Goal: Information Seeking & Learning: Learn about a topic

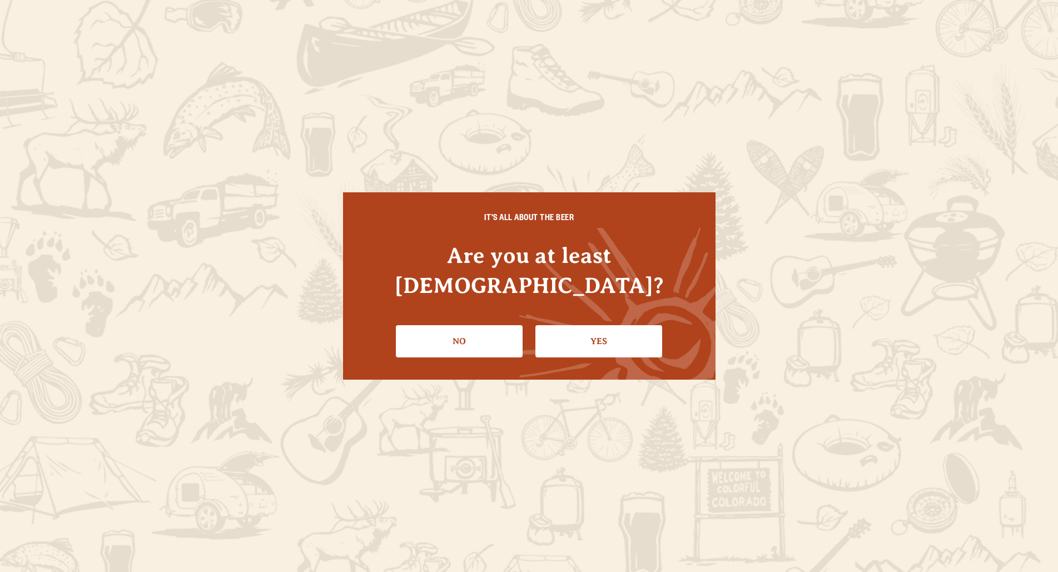
click at [596, 326] on link "Yes" at bounding box center [599, 341] width 127 height 32
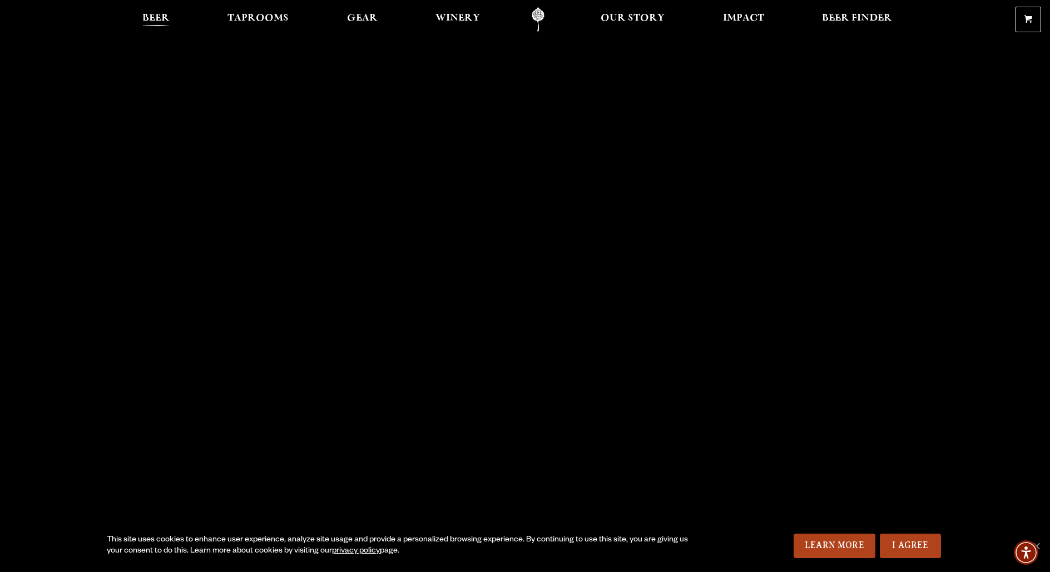
click at [149, 18] on span "Beer" at bounding box center [155, 18] width 27 height 9
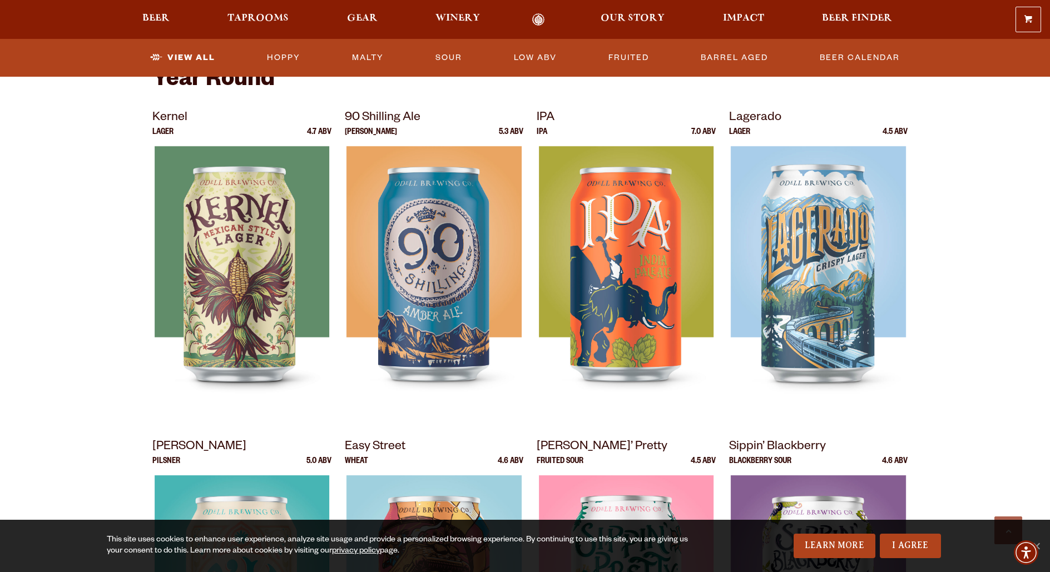
scroll to position [249, 0]
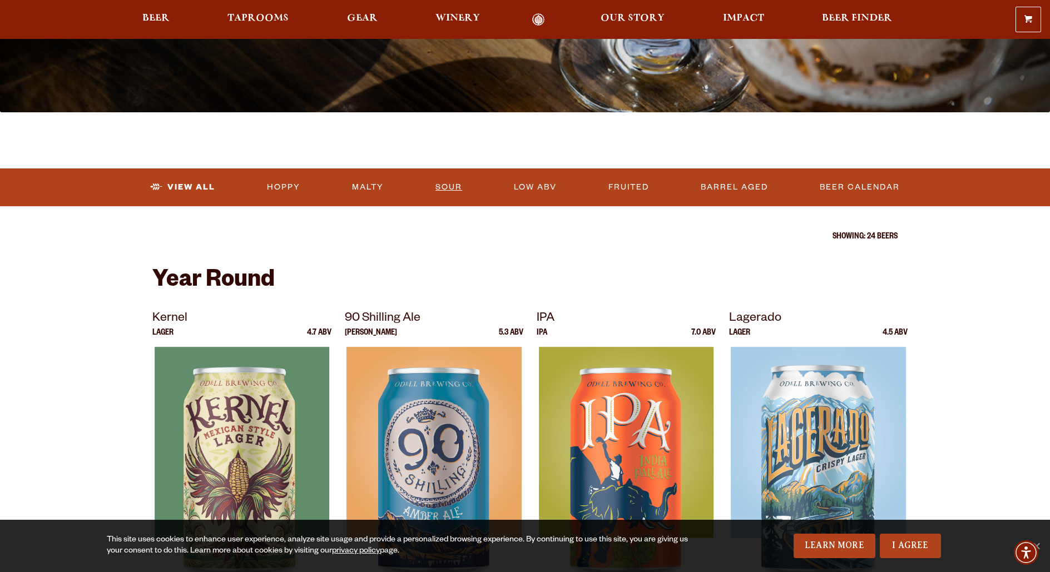
click at [436, 188] on link "Sour" at bounding box center [449, 188] width 36 height 26
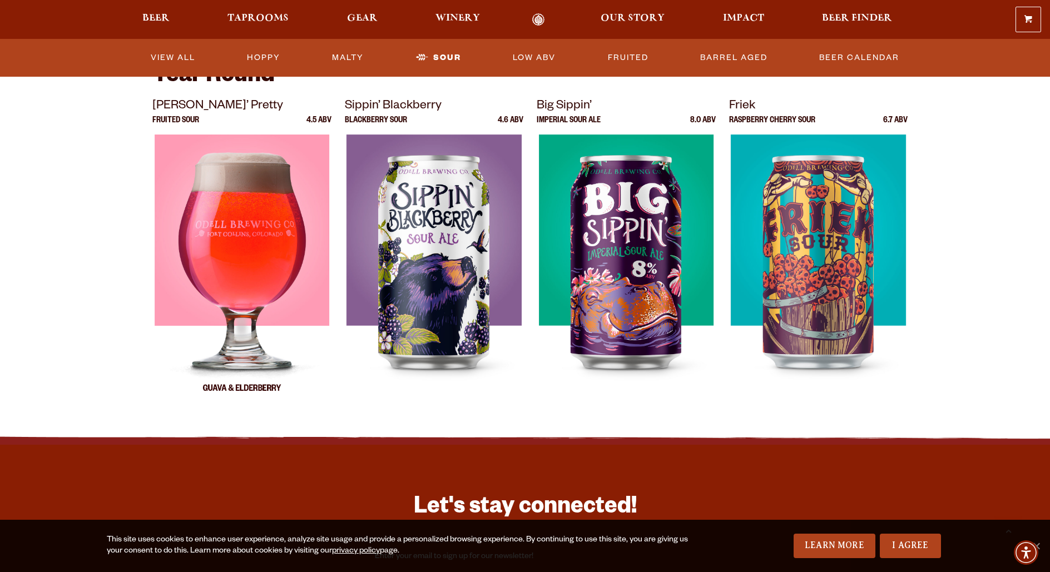
scroll to position [241, 0]
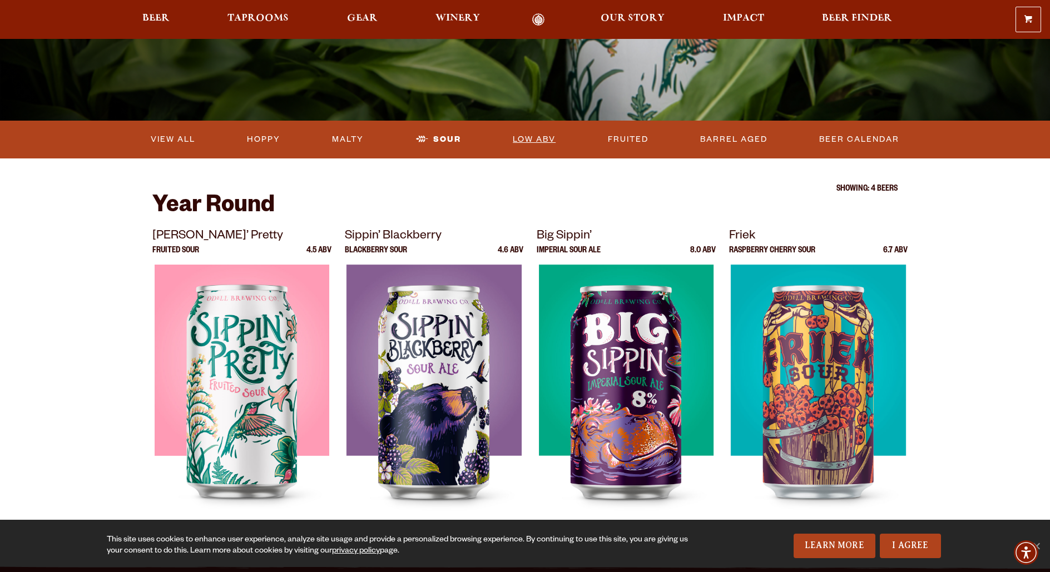
click at [555, 138] on link "Low ABV" at bounding box center [534, 140] width 52 height 26
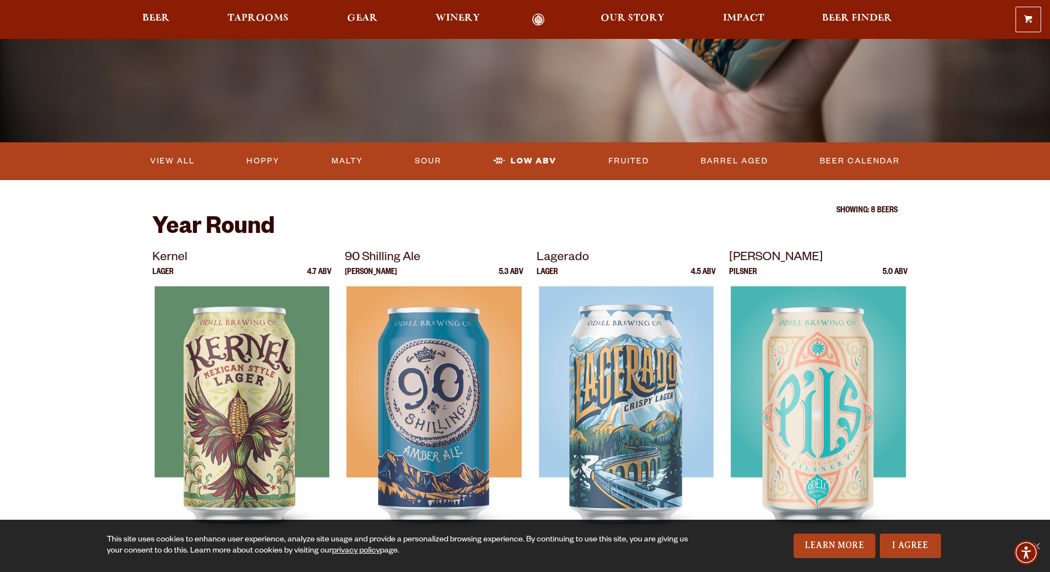
scroll to position [212, 0]
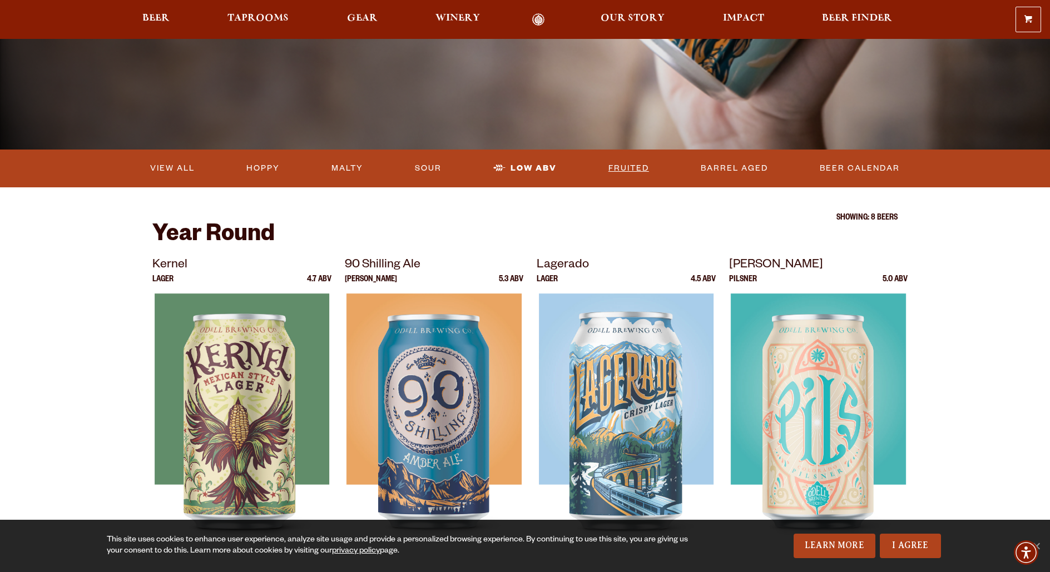
click at [630, 167] on link "Fruited" at bounding box center [628, 169] width 49 height 26
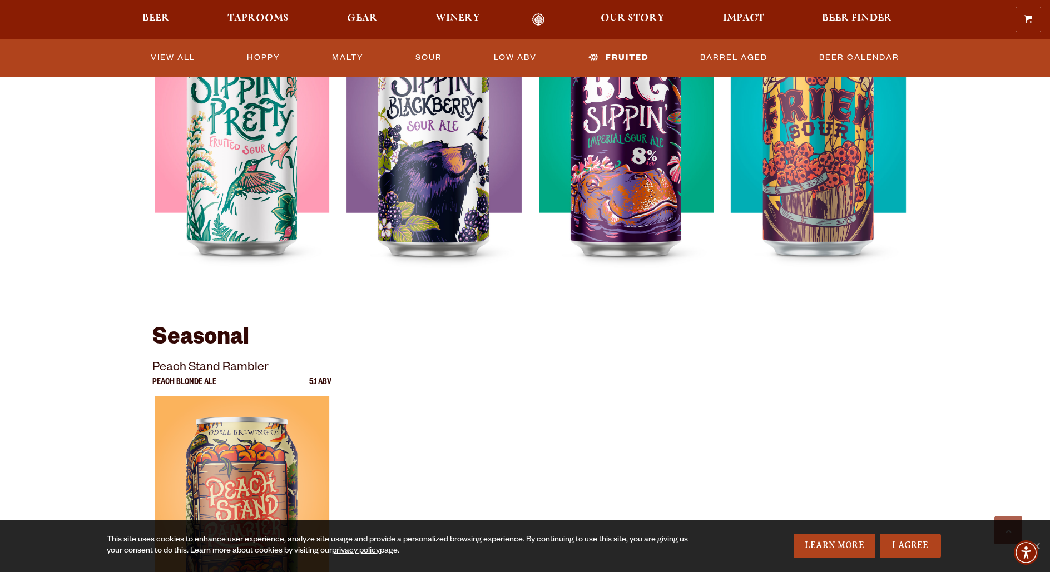
scroll to position [176, 0]
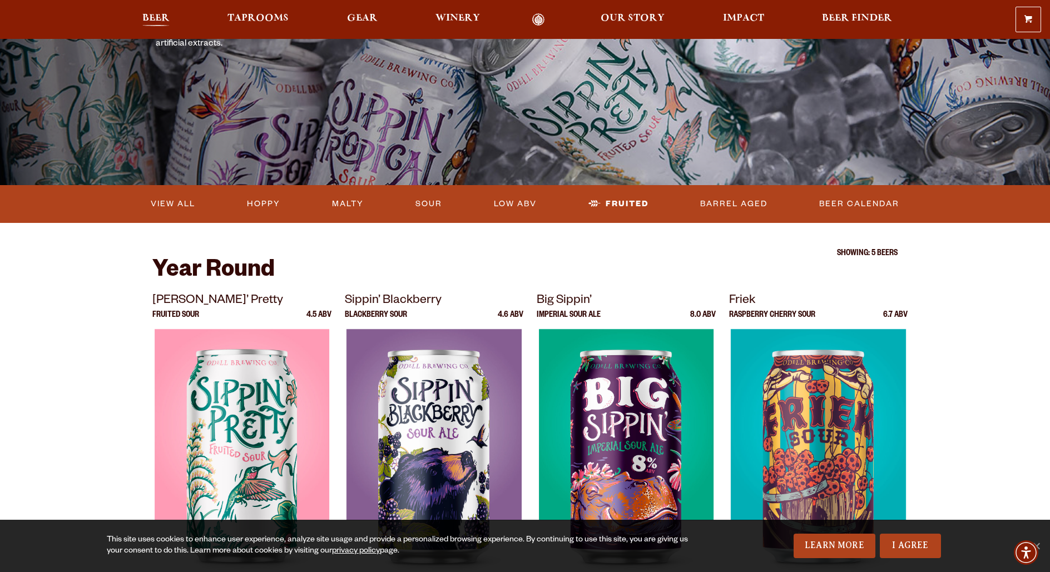
click at [136, 21] on link "Beer" at bounding box center [156, 19] width 42 height 13
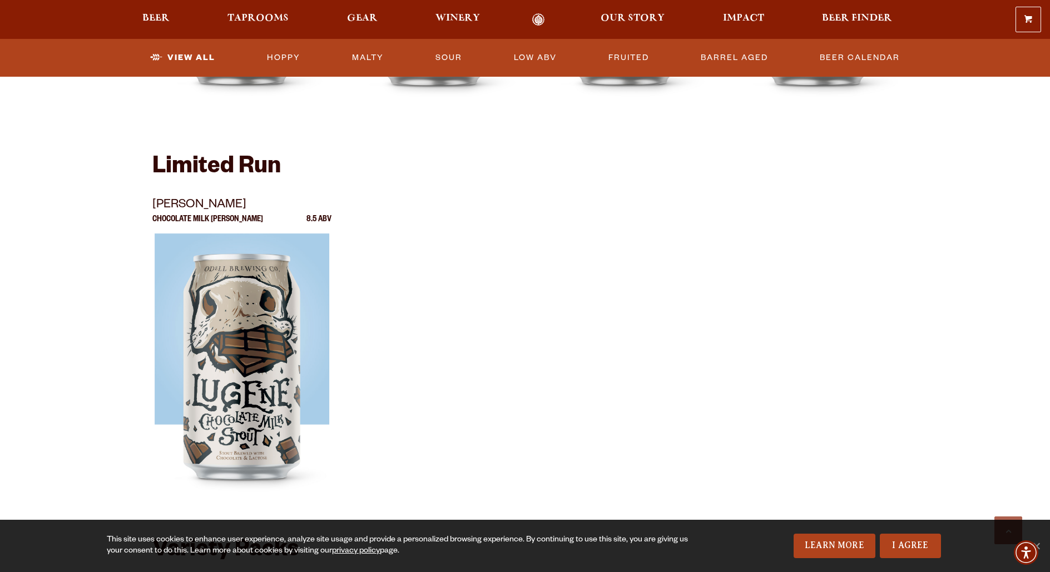
scroll to position [1272, 0]
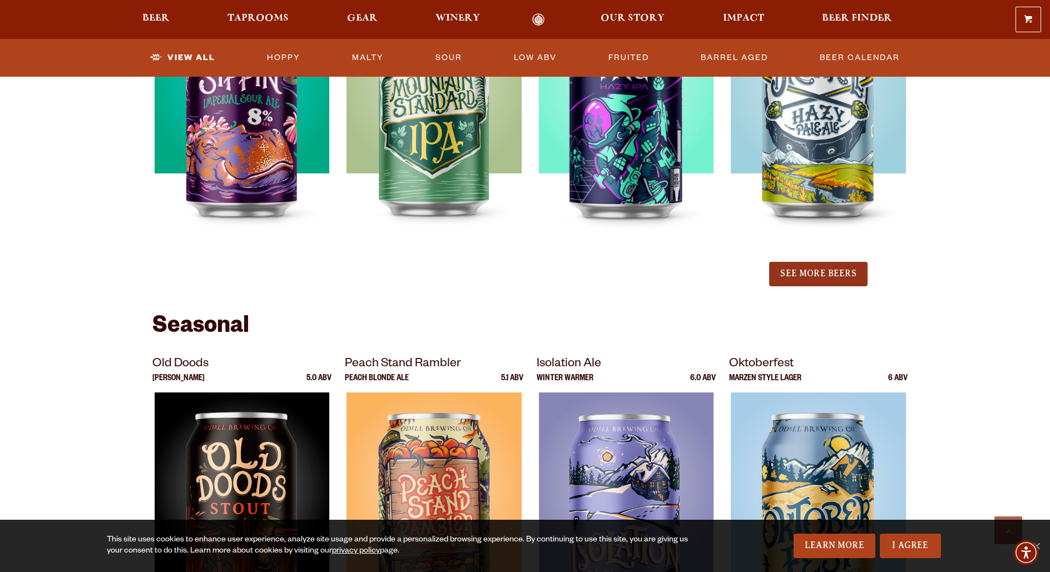
click at [811, 281] on button "See More Beers" at bounding box center [818, 274] width 98 height 24
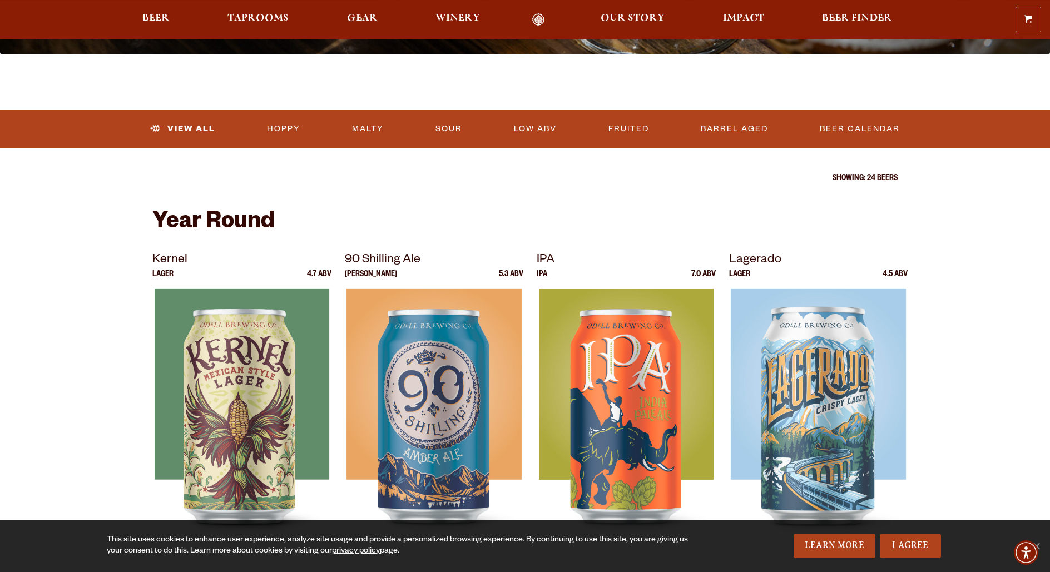
scroll to position [0, 0]
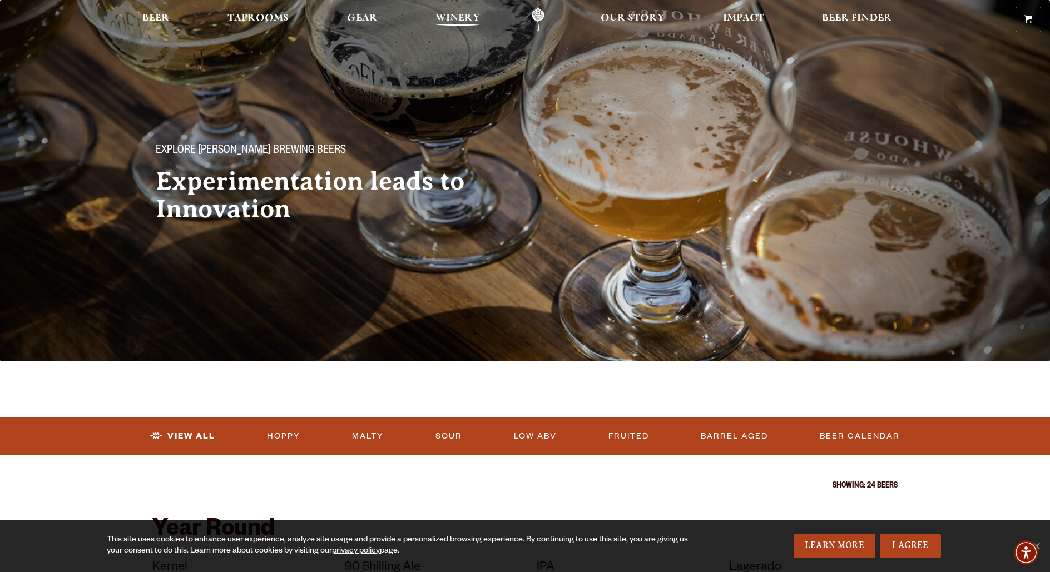
click at [470, 14] on link "Winery" at bounding box center [457, 19] width 59 height 25
